Goal: Transaction & Acquisition: Purchase product/service

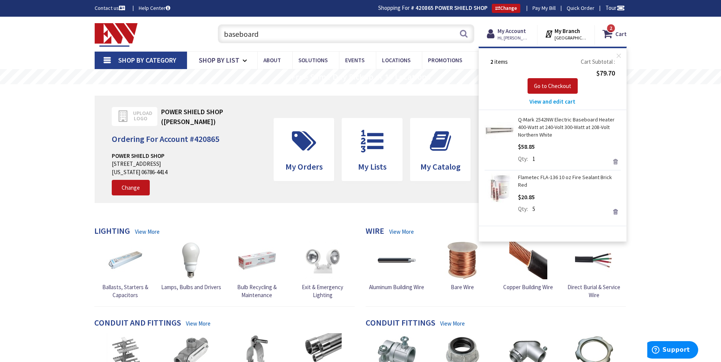
click at [615, 162] on link "Remove" at bounding box center [615, 161] width 11 height 11
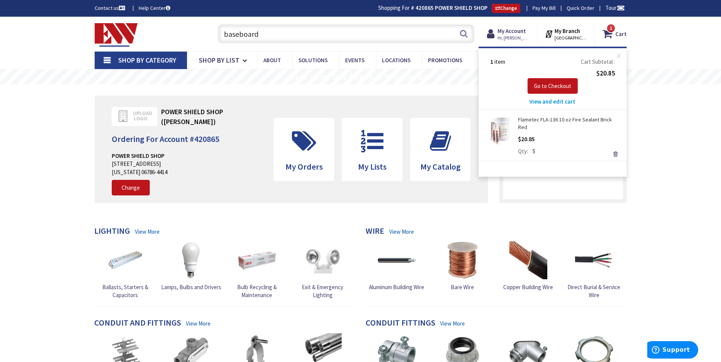
click at [287, 35] on input "baseboard" at bounding box center [346, 33] width 256 height 19
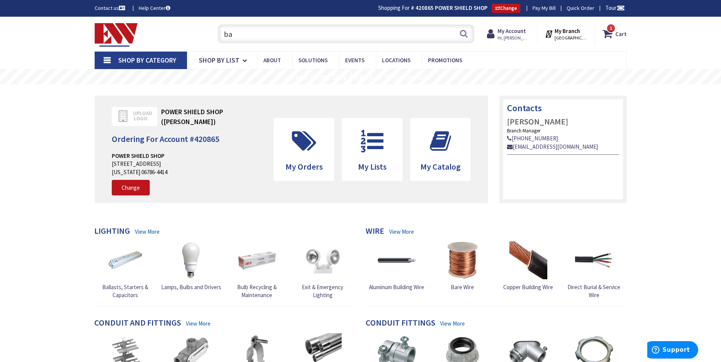
type input "b"
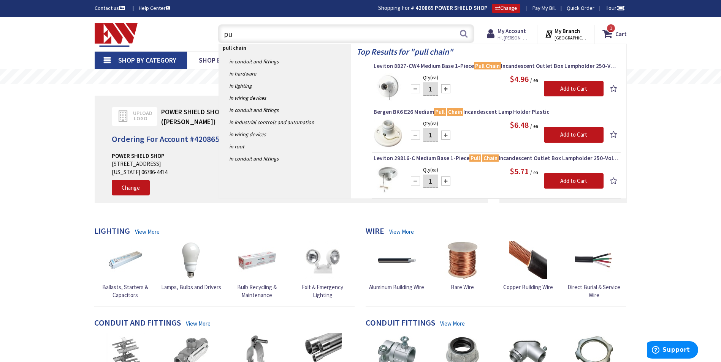
type input "p"
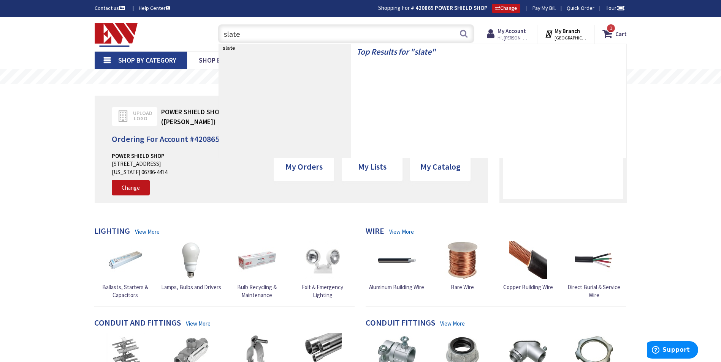
type input "[PERSON_NAME]"
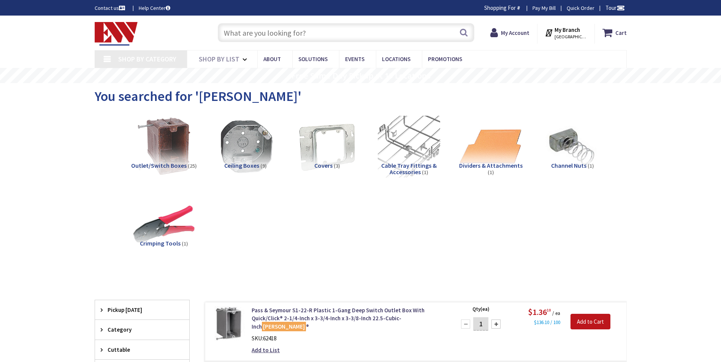
type input "[GEOGRAPHIC_DATA], [GEOGRAPHIC_DATA]"
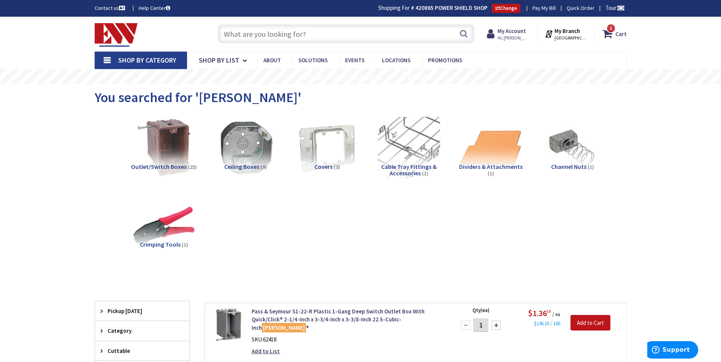
click at [393, 34] on input "text" at bounding box center [346, 33] width 256 height 19
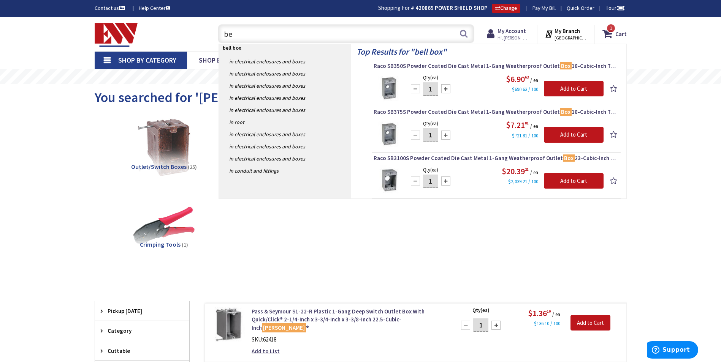
type input "b"
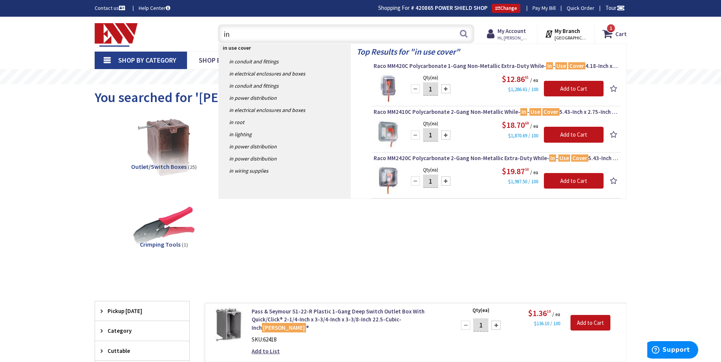
type input "i"
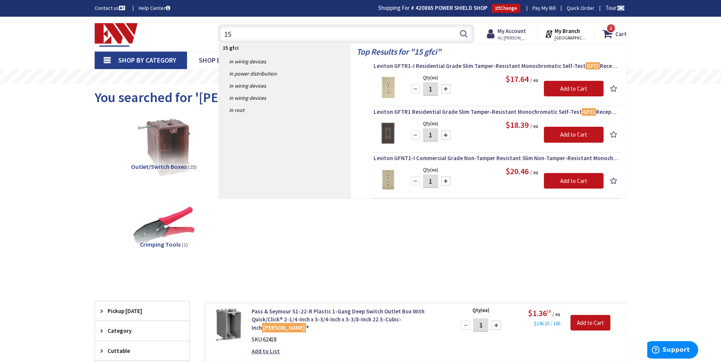
type input "1"
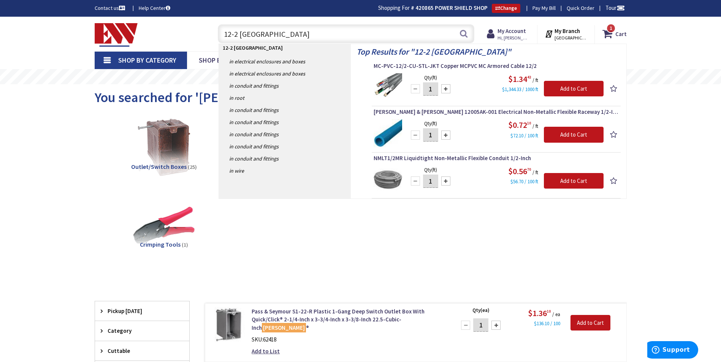
type input "12-2 romex"
